Goal: Information Seeking & Learning: Learn about a topic

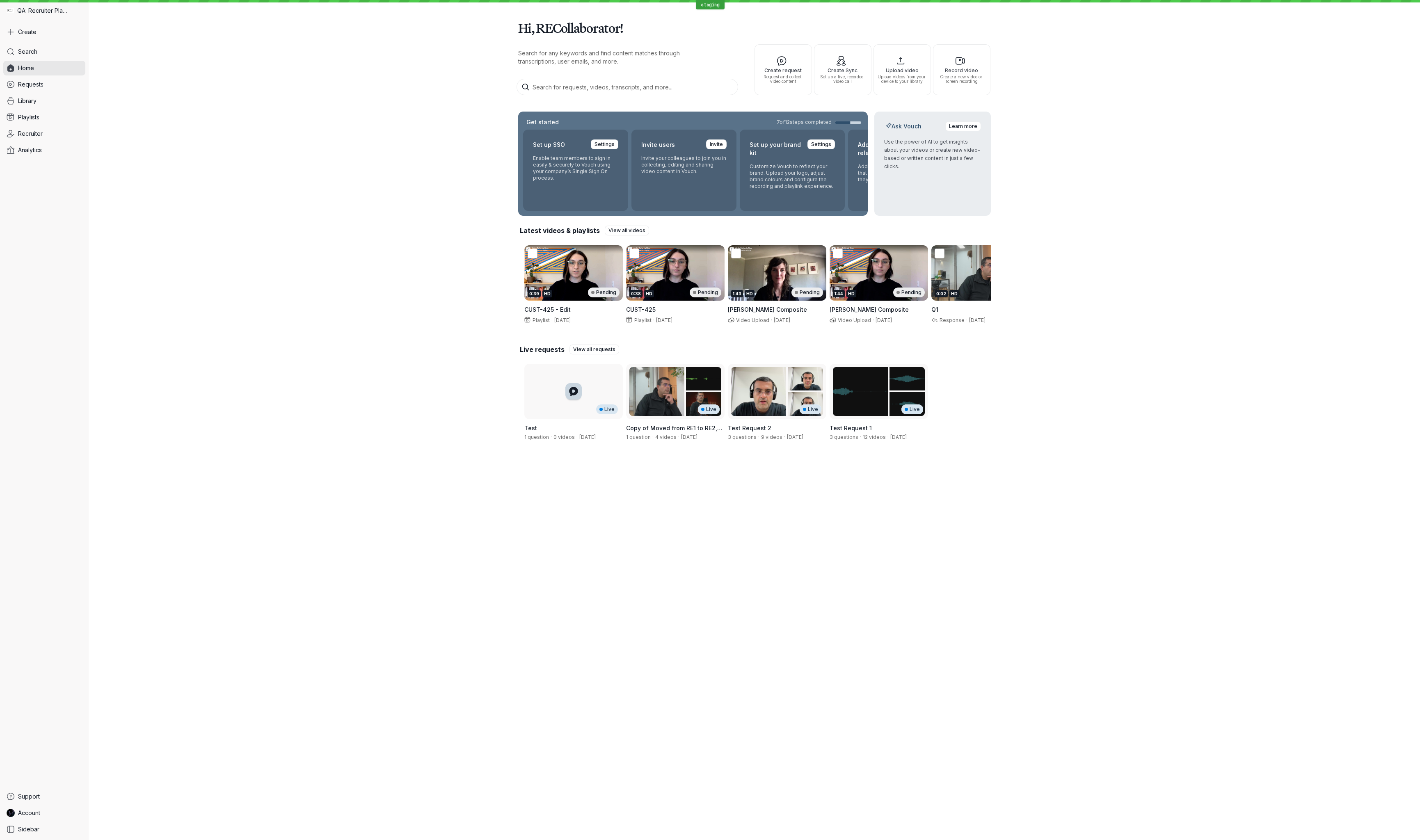
click at [768, 519] on div "Hi, RECollaborator! Search for any keywords and find content matches through tr…" at bounding box center [754, 420] width 1331 height 840
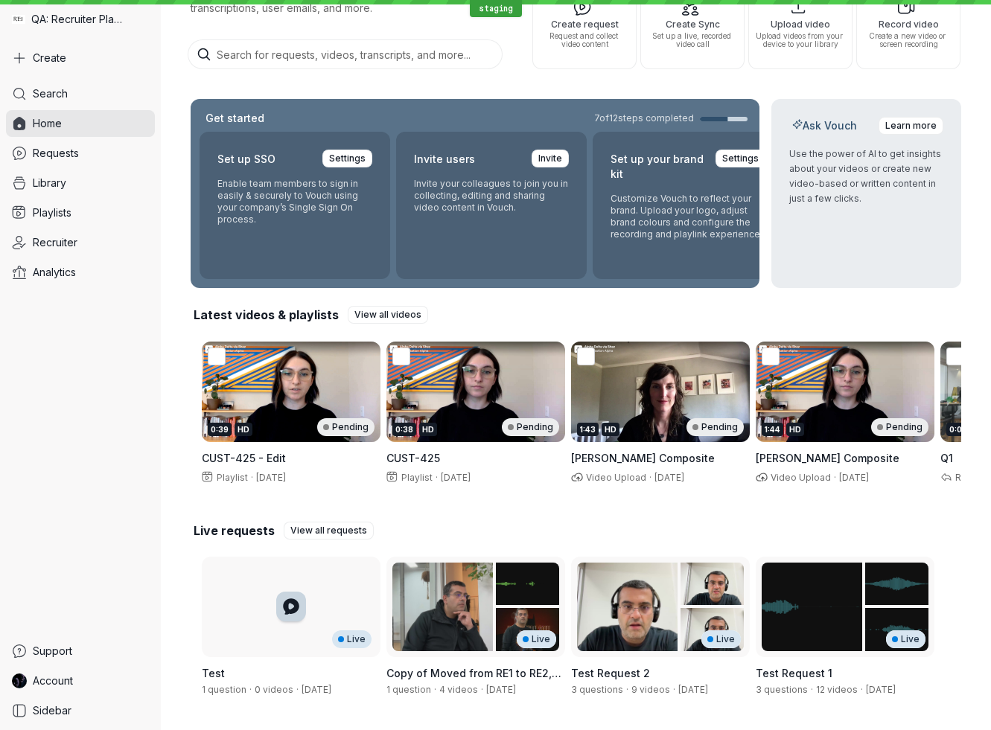
scroll to position [107, 0]
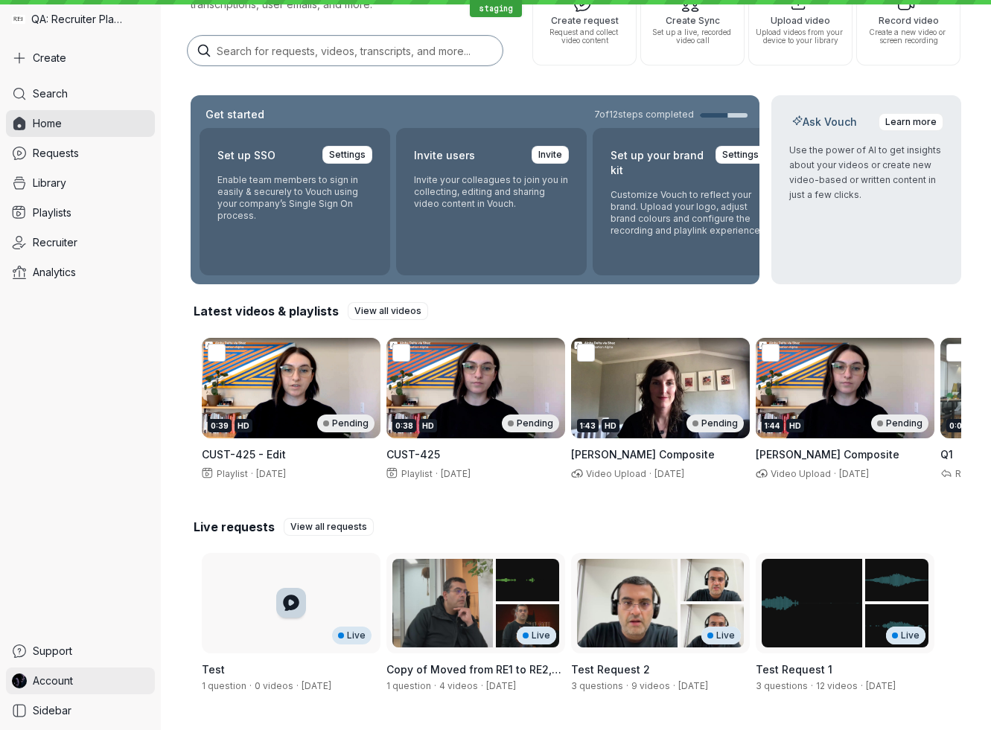
click at [68, 679] on span "Account" at bounding box center [53, 681] width 40 height 15
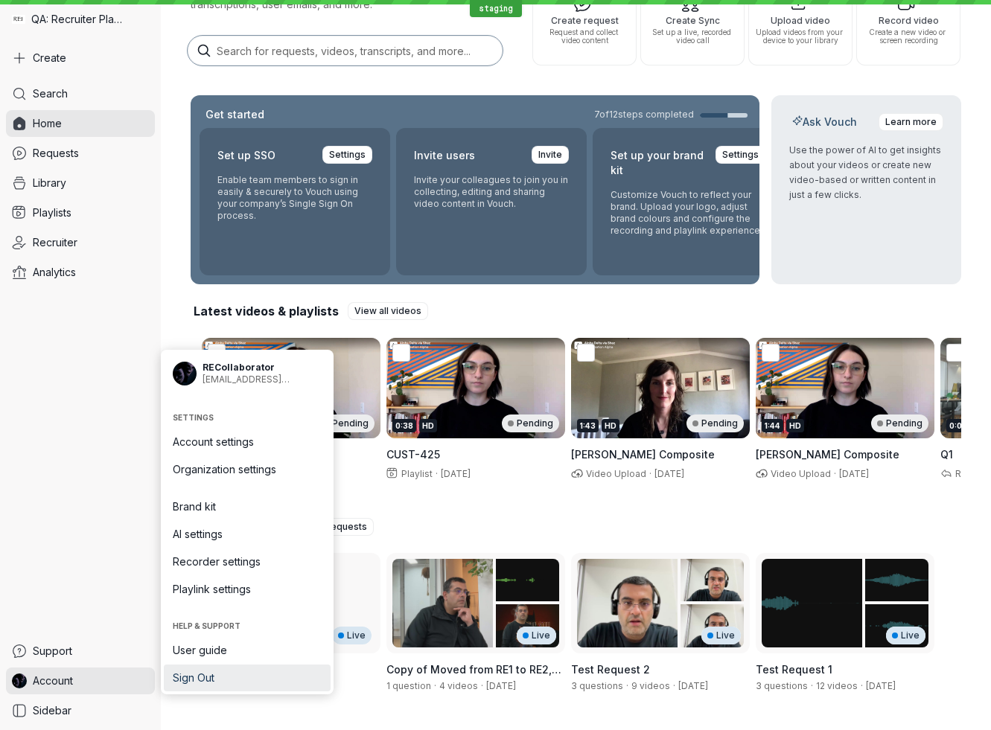
click at [205, 680] on span "Sign Out" at bounding box center [247, 678] width 149 height 15
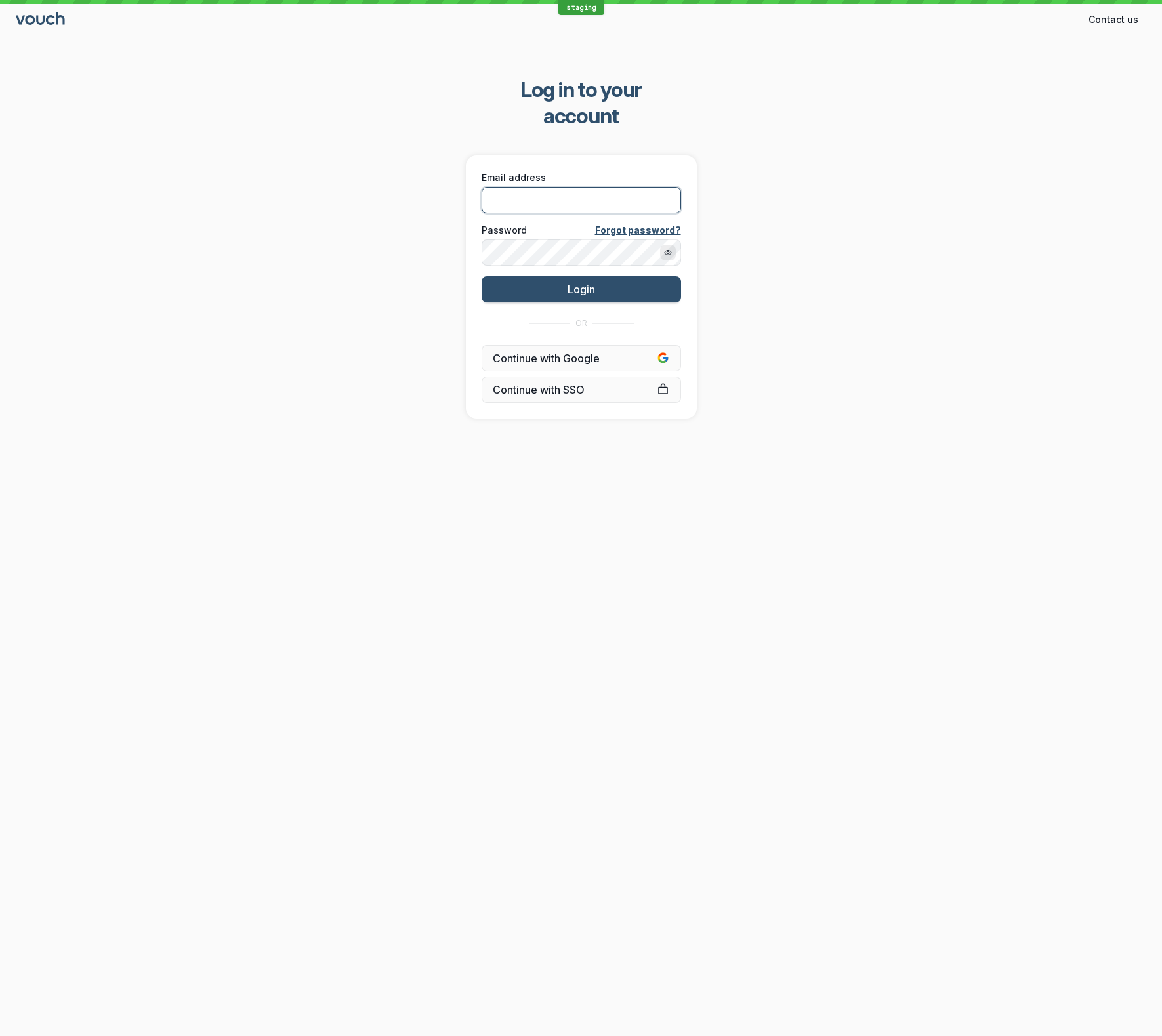
click at [609, 187] on input "Email address" at bounding box center [581, 200] width 199 height 26
type input "[EMAIL_ADDRESS][DOMAIN_NAME]"
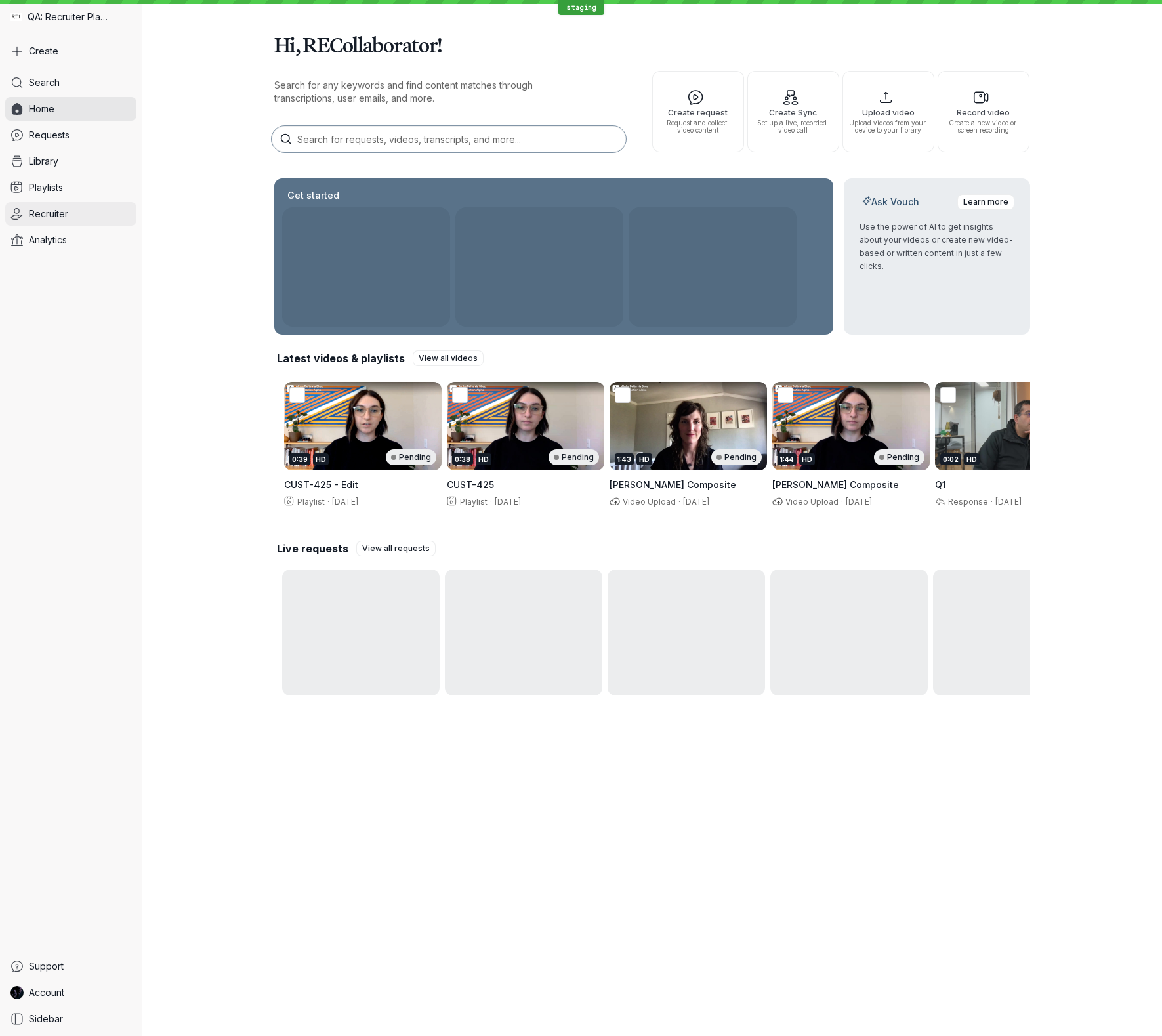
click at [57, 216] on span "Recruiter" at bounding box center [48, 213] width 40 height 13
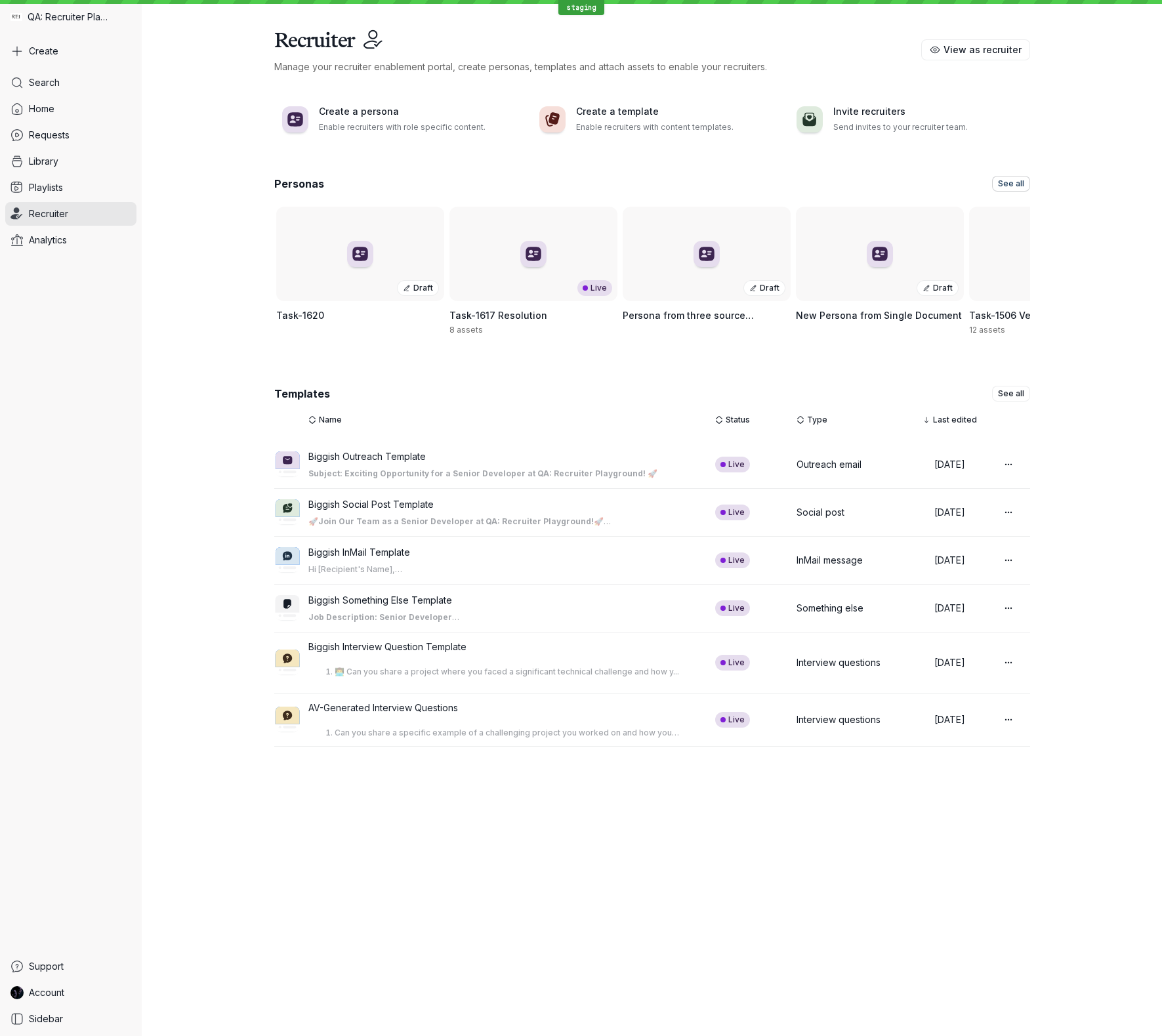
click at [1023, 181] on span "See all" at bounding box center [1011, 183] width 26 height 13
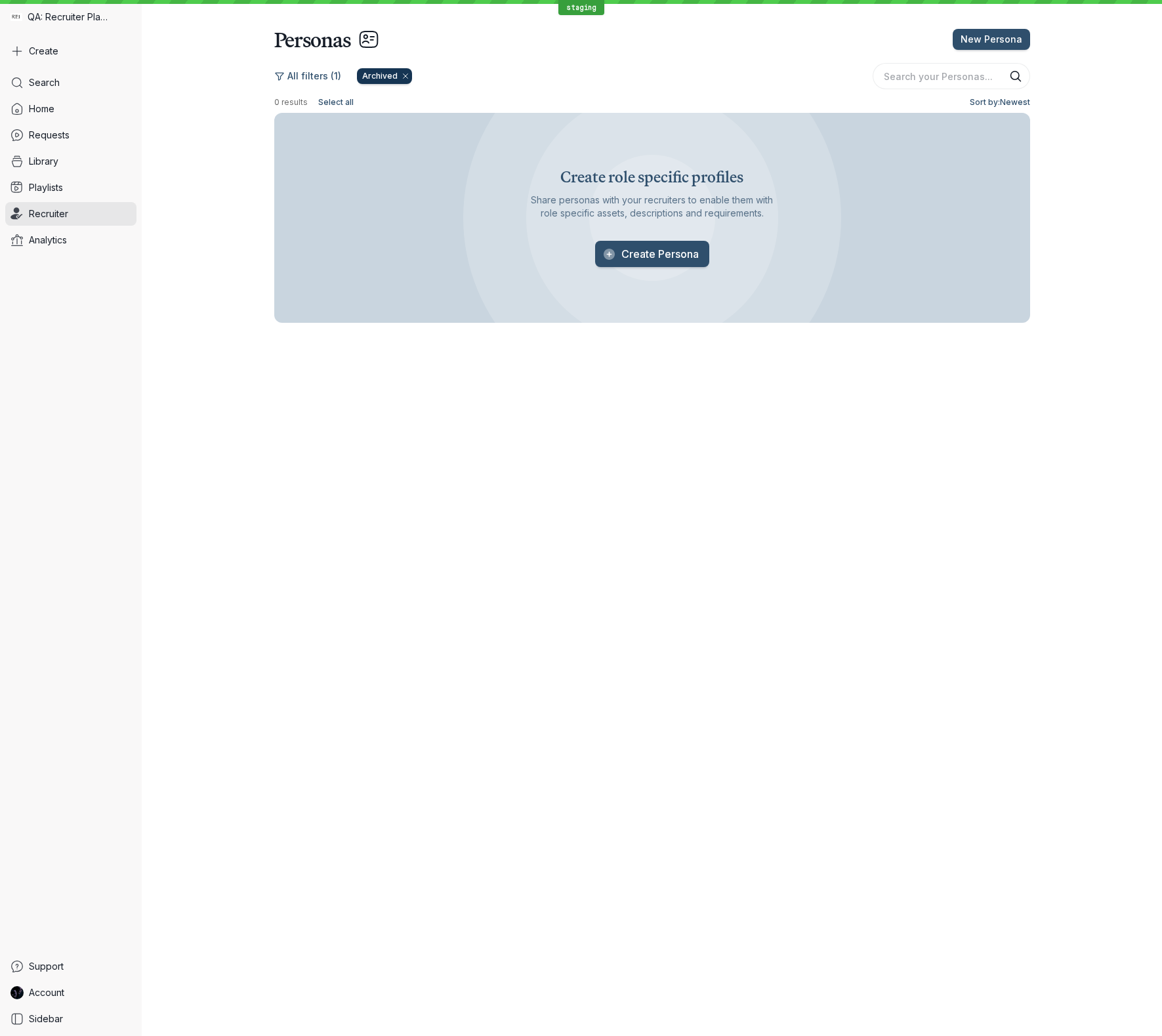
click at [402, 76] on icon "[object Object]" at bounding box center [406, 76] width 8 height 8
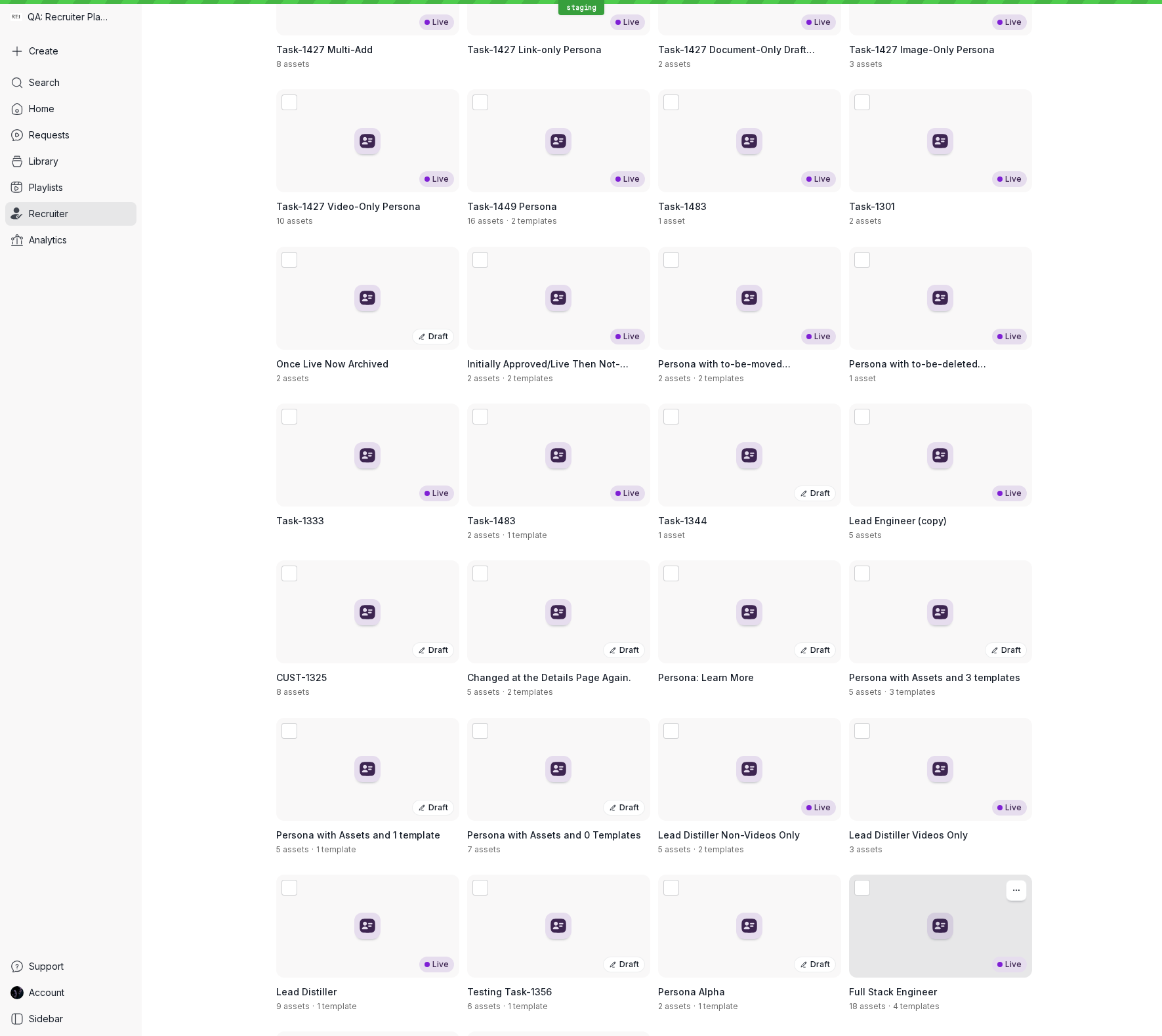
scroll to position [796, 0]
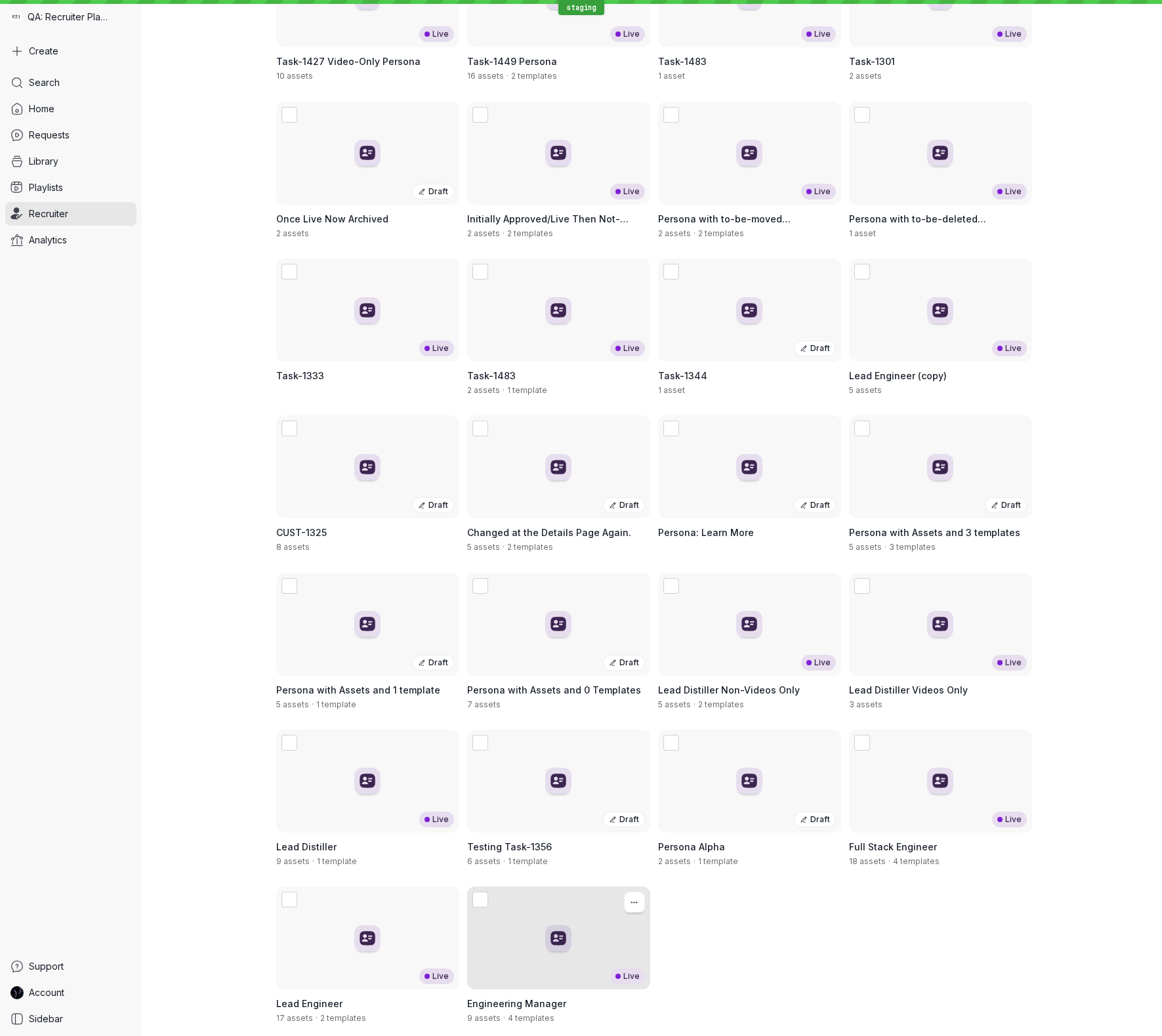
click at [513, 920] on div "Live" at bounding box center [559, 938] width 183 height 103
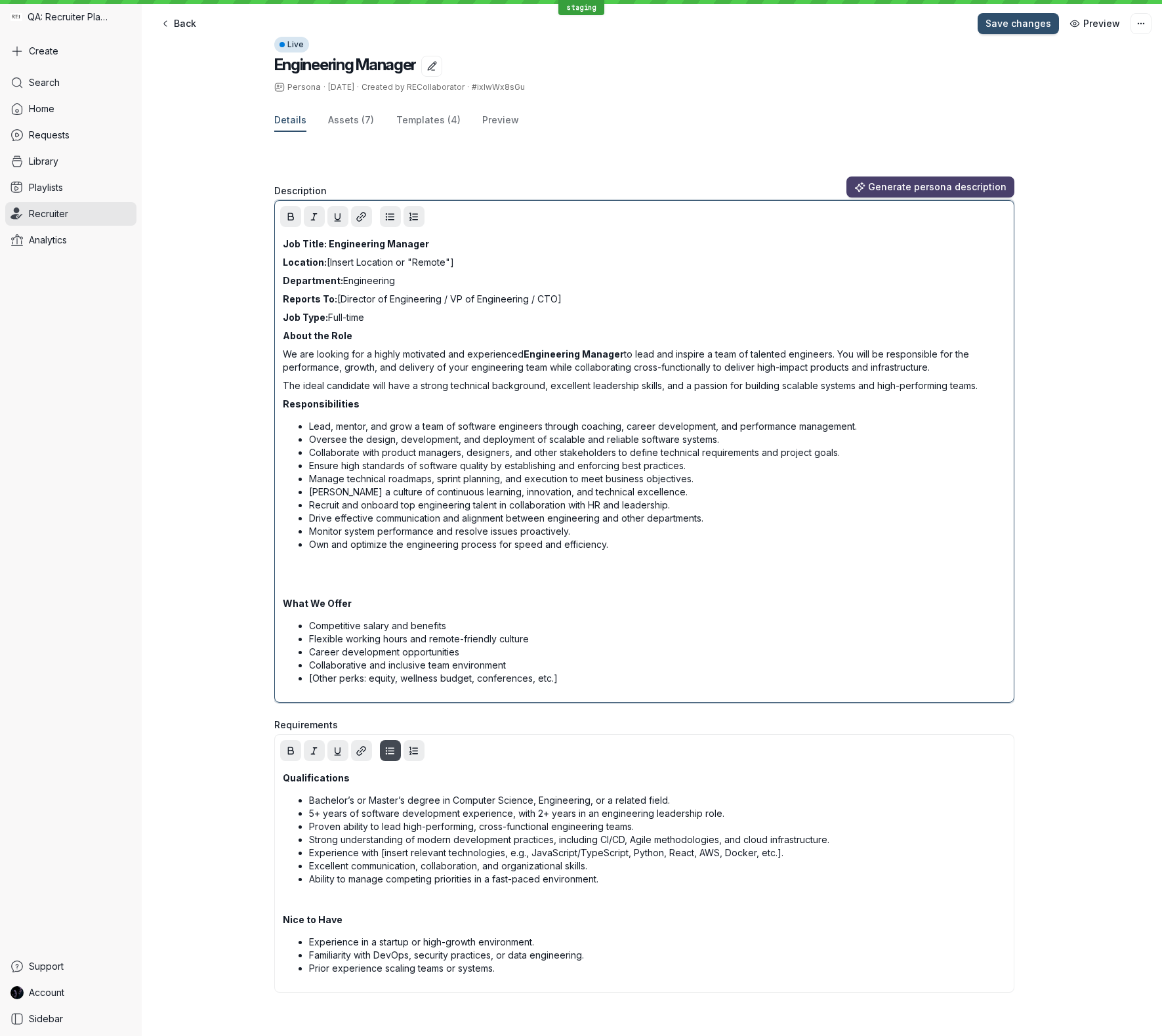
click at [585, 317] on p "Job Type: Full-time" at bounding box center [644, 317] width 723 height 13
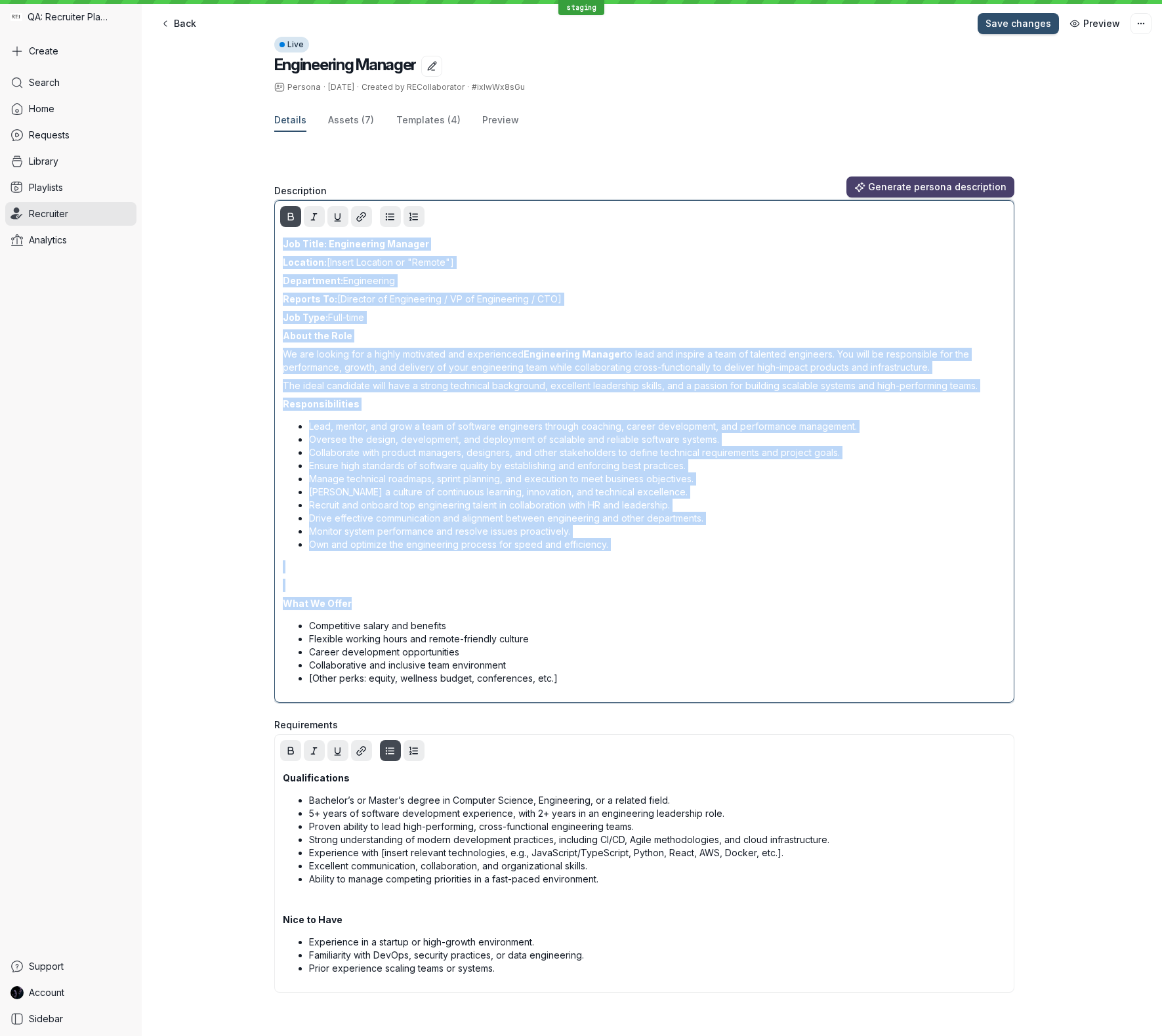
copy div "Job Title: Engineering Manager Location: [Insert Location or "Remote"] Departme…"
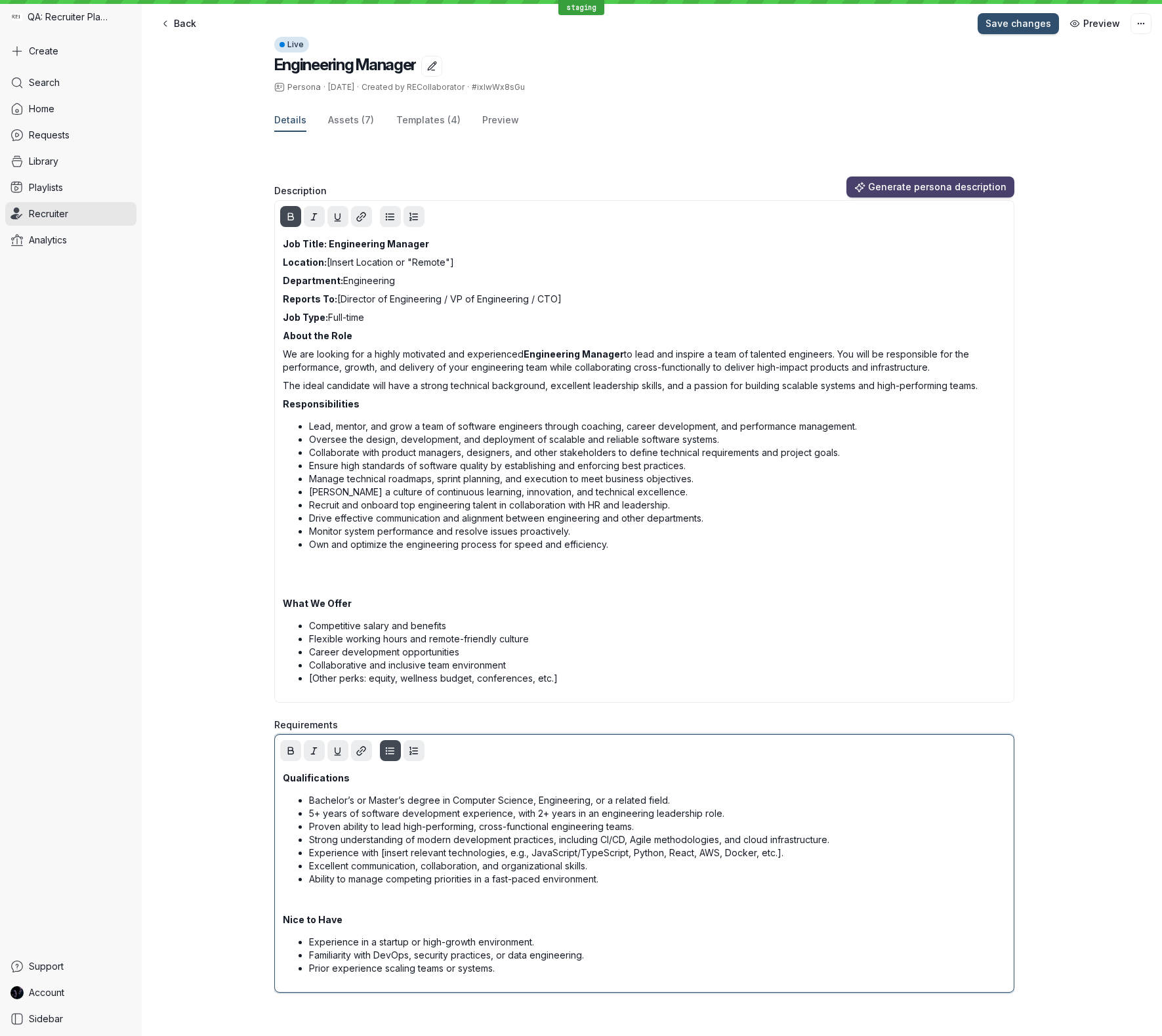
click at [488, 805] on p "Bachelor’s or Master’s degree in Computer Science, Engineering, or a related fi…" at bounding box center [658, 801] width 696 height 13
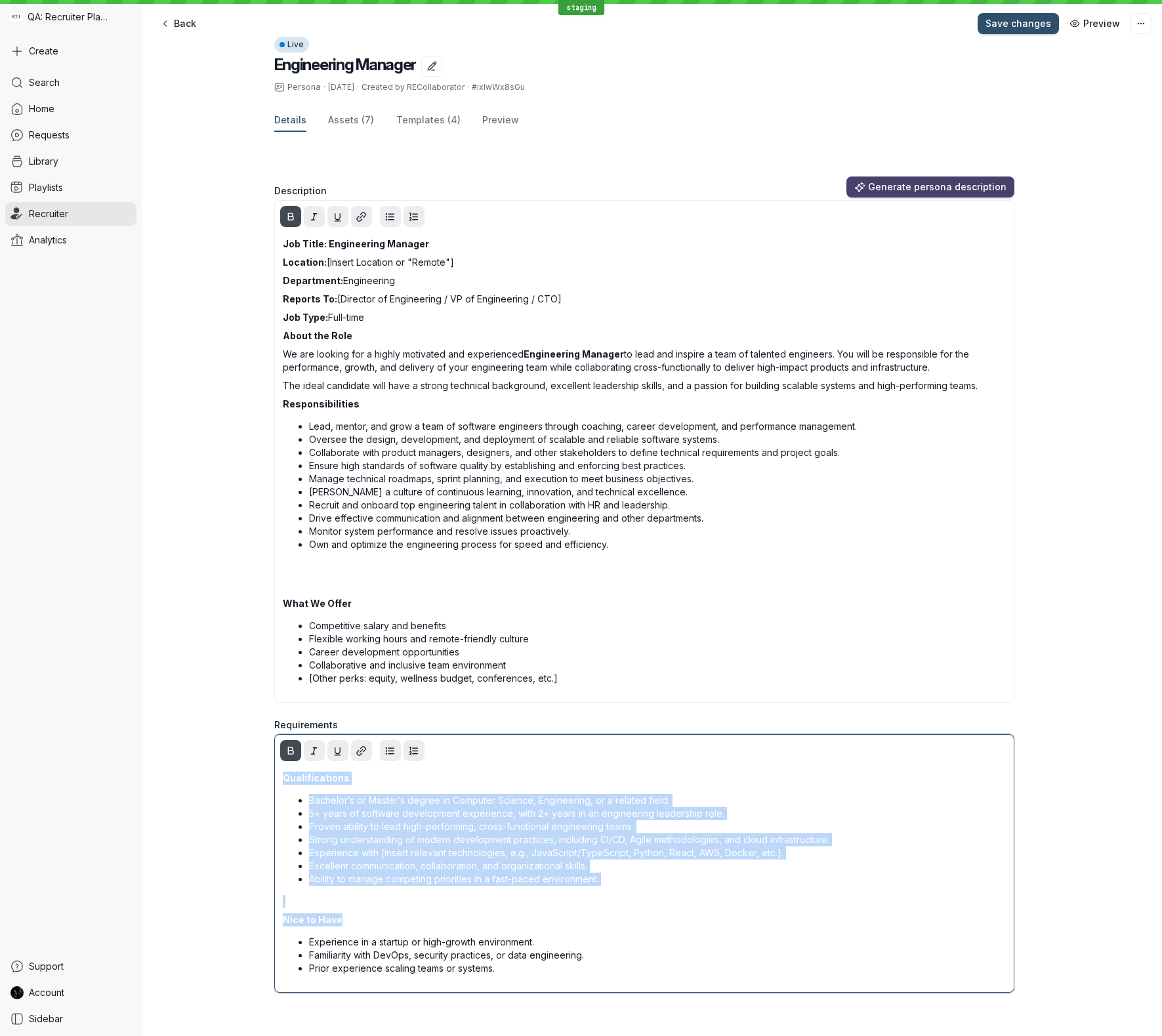
copy div "Qualifications Bachelor’s or Master’s degree in Computer Science, Engineering, …"
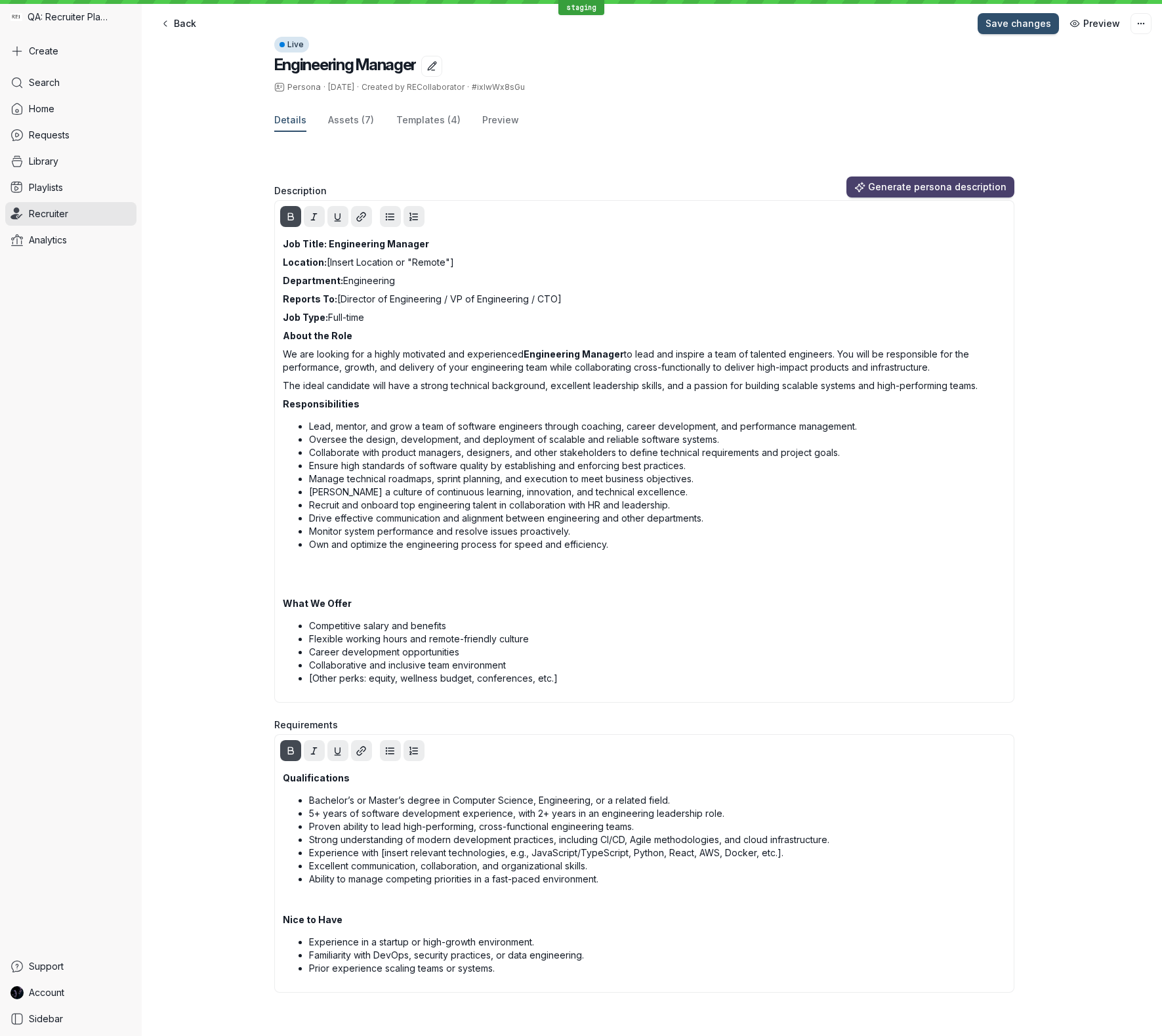
click at [1014, 704] on div "Live Engineering Manager Persona · 19 May · Created by RECollaborator · #ixlwWx…" at bounding box center [652, 533] width 756 height 993
